Goal: Navigation & Orientation: Find specific page/section

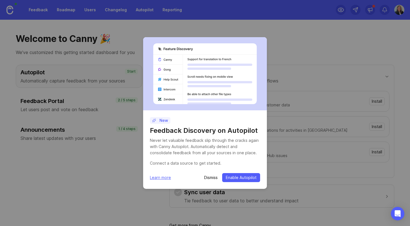
click at [205, 178] on p "Dismiss" at bounding box center [210, 178] width 13 height 6
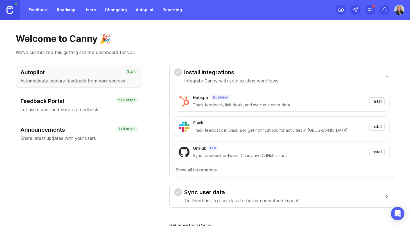
click at [207, 177] on div "Hubspot Business Track feedback, link deals, and sync customer data Install Sla…" at bounding box center [281, 132] width 215 height 90
click at [370, 9] on icon at bounding box center [370, 10] width 6 height 6
click at [402, 10] on img at bounding box center [399, 10] width 10 height 10
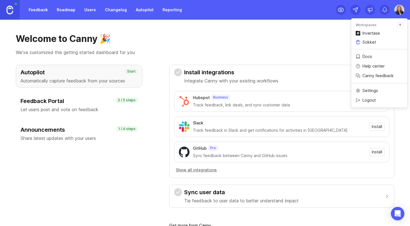
click at [372, 43] on p "Sokket" at bounding box center [368, 42] width 13 height 6
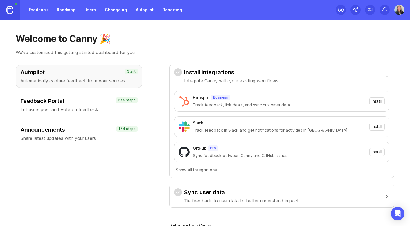
click at [110, 75] on h3 "Autopilot" at bounding box center [79, 72] width 117 height 8
click at [44, 9] on link "Feedback" at bounding box center [38, 10] width 26 height 10
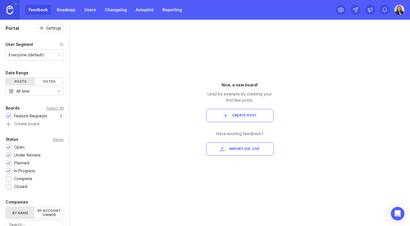
click at [302, 42] on div "Portal Settings User Segment Everyone (default) Date Range Posts Votes All time…" at bounding box center [205, 123] width 410 height 206
